Goal: Transaction & Acquisition: Download file/media

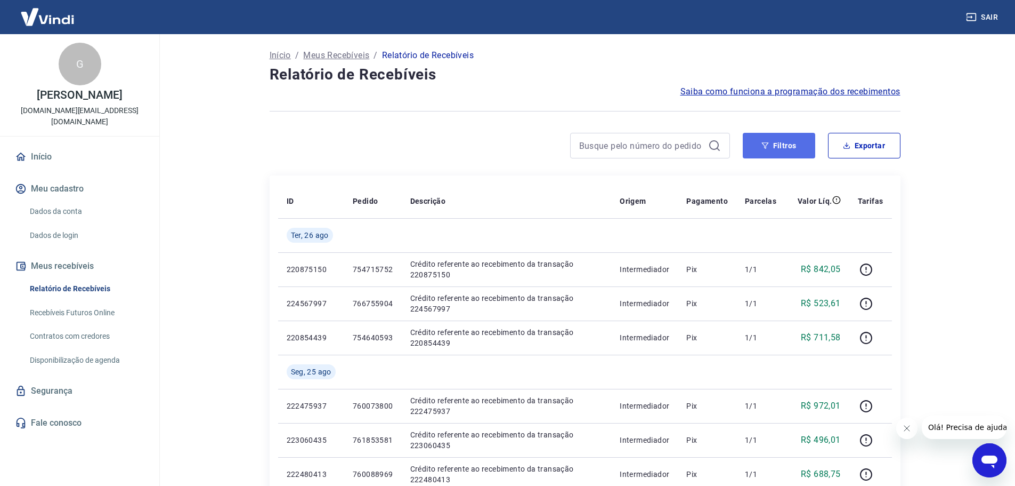
click at [798, 144] on button "Filtros" at bounding box center [779, 146] width 72 height 26
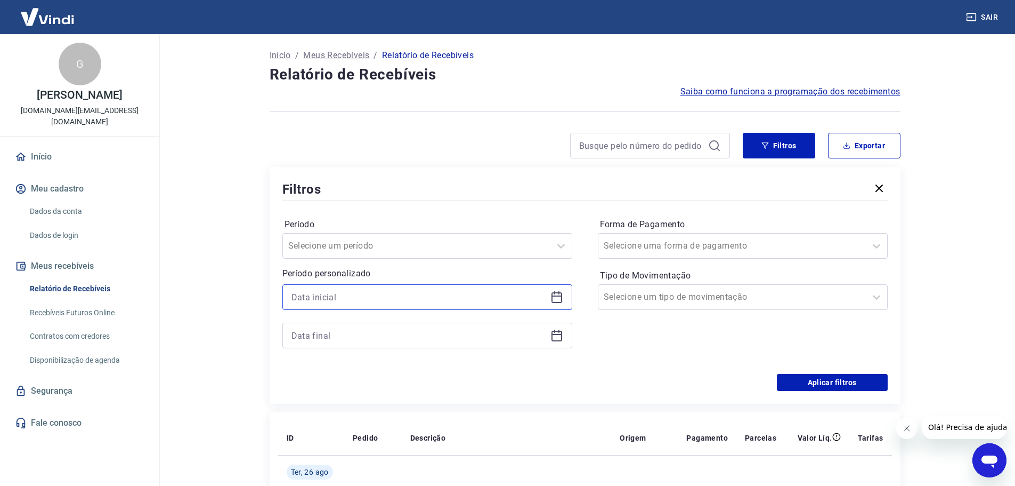
click at [354, 302] on input at bounding box center [419, 297] width 255 height 16
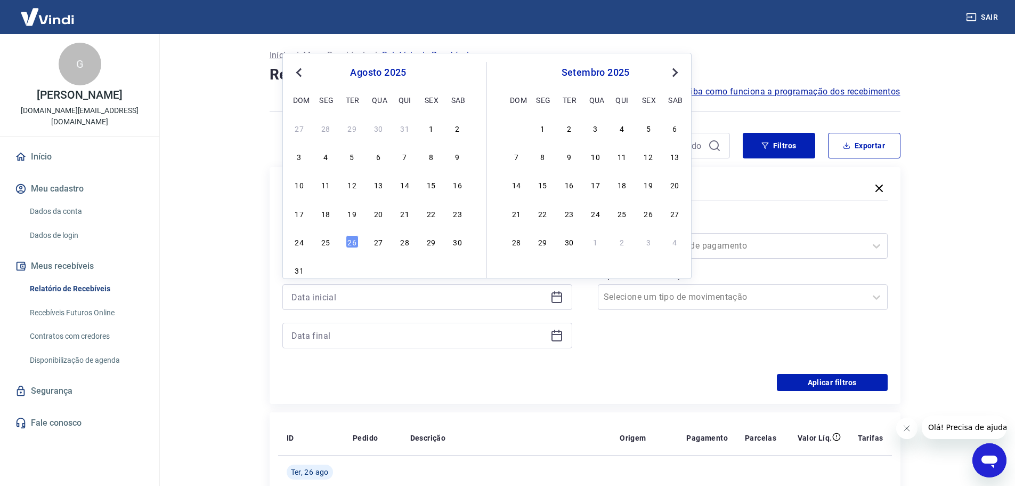
click at [319, 241] on div "24 25 26 27 28 29 30" at bounding box center [379, 240] width 174 height 15
click at [329, 237] on div "25" at bounding box center [325, 241] width 13 height 13
type input "[DATE]"
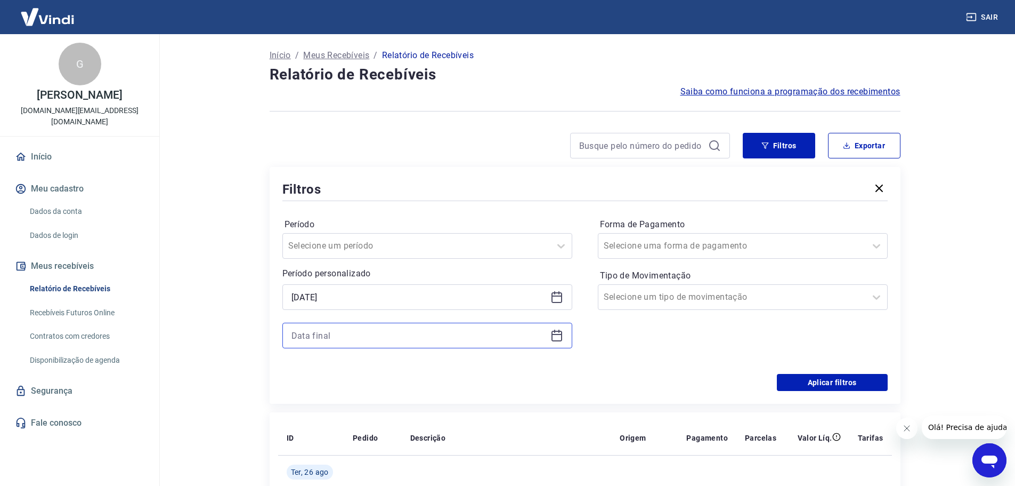
click at [330, 337] on input at bounding box center [419, 335] width 255 height 16
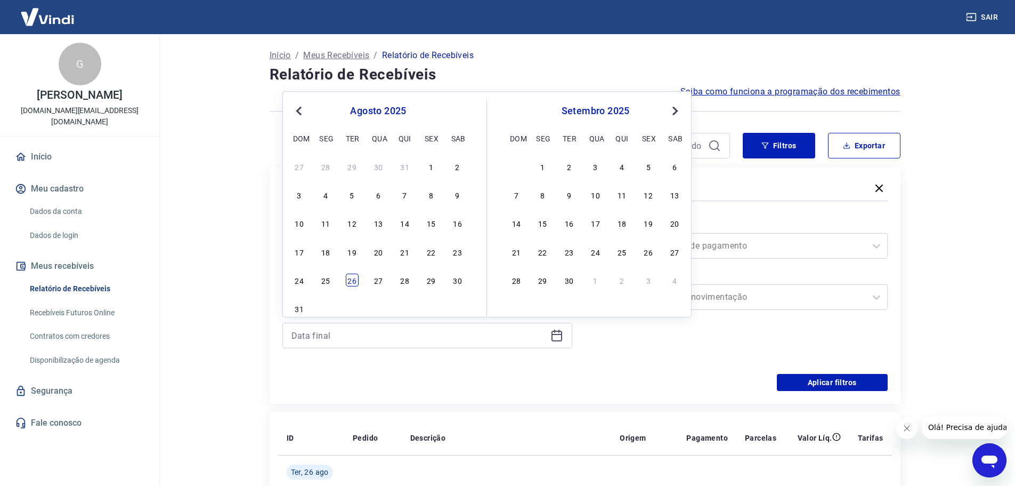
click at [356, 280] on div "26" at bounding box center [352, 279] width 13 height 13
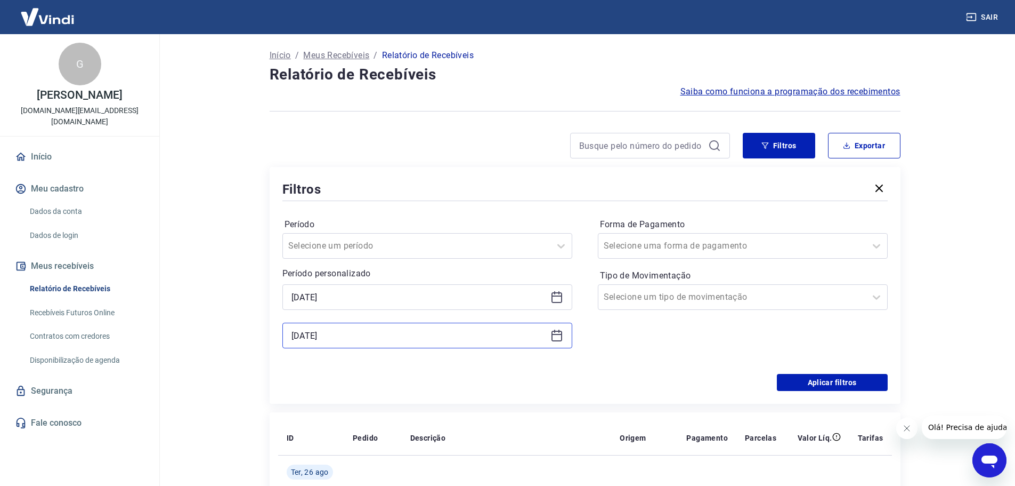
click at [375, 342] on input "[DATE]" at bounding box center [419, 335] width 255 height 16
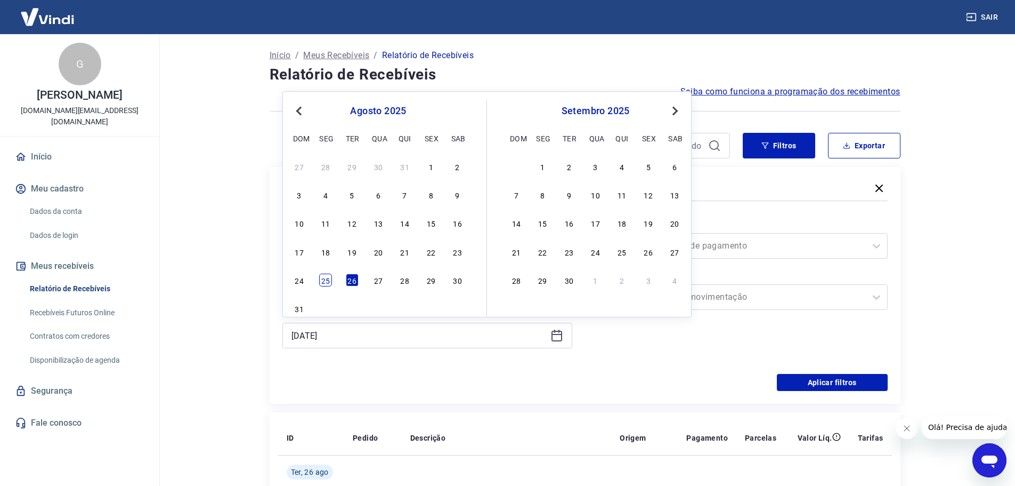
click at [327, 280] on div "25" at bounding box center [325, 279] width 13 height 13
type input "[DATE]"
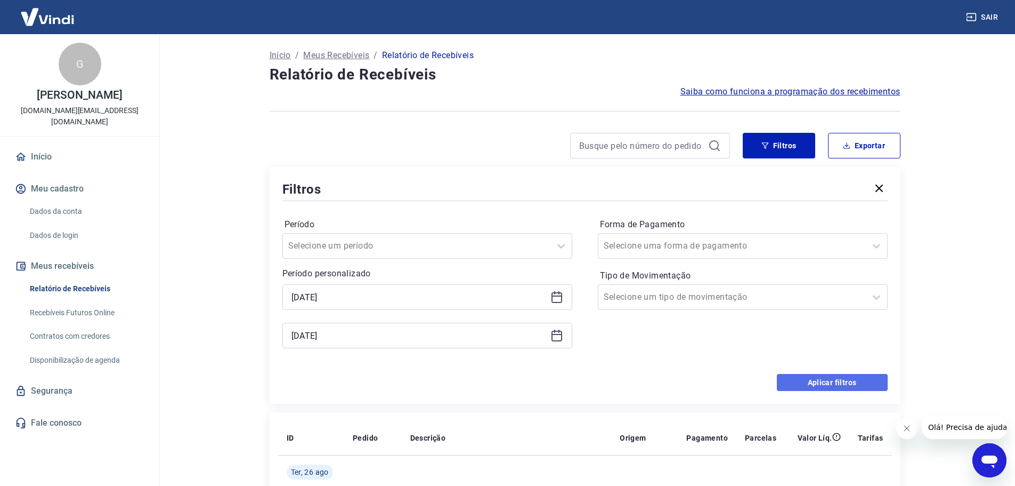
click at [875, 382] on button "Aplicar filtros" at bounding box center [832, 382] width 111 height 17
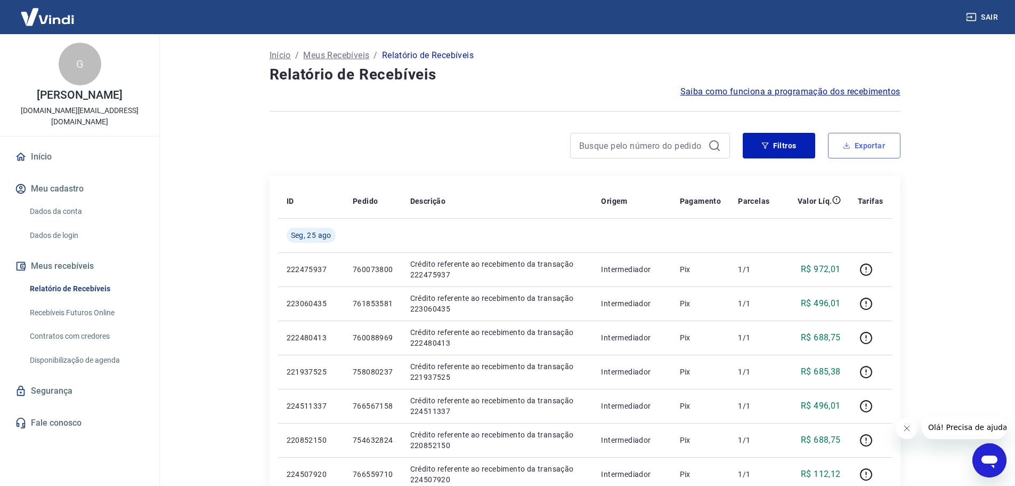
click at [861, 134] on button "Exportar" at bounding box center [864, 146] width 72 height 26
type input "[DATE]"
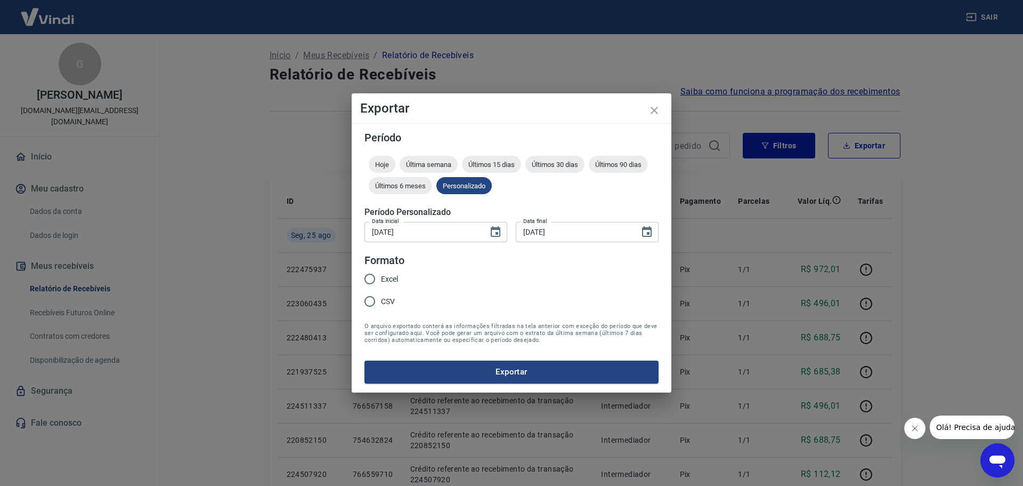
click at [386, 279] on span "Excel" at bounding box center [389, 278] width 17 height 11
click at [381, 279] on input "Excel" at bounding box center [370, 279] width 22 height 22
radio input "true"
click at [496, 378] on button "Exportar" at bounding box center [512, 371] width 294 height 22
